Goal: Task Accomplishment & Management: Use online tool/utility

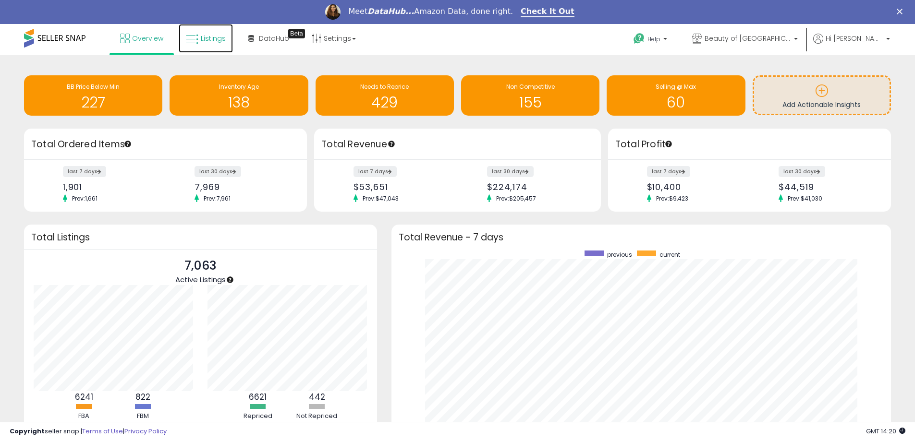
click at [187, 43] on icon at bounding box center [192, 39] width 12 height 12
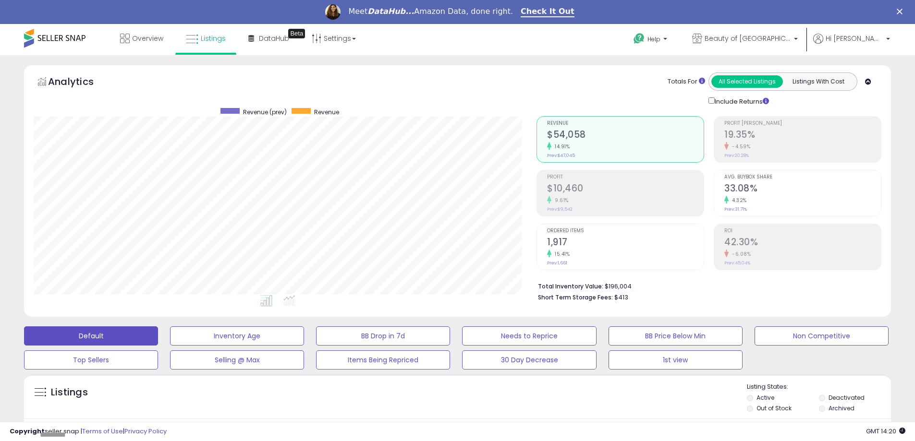
scroll to position [197, 503]
click at [672, 355] on button "1st view" at bounding box center [675, 360] width 134 height 19
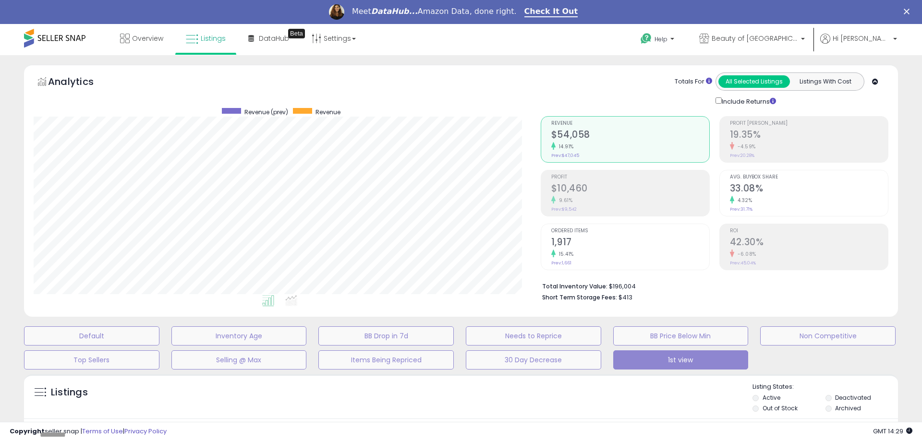
type input "**********"
